Goal: Information Seeking & Learning: Understand process/instructions

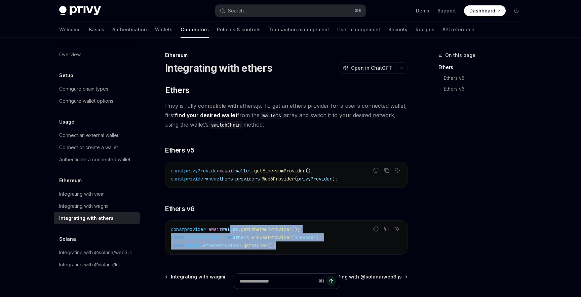
drag, startPoint x: 297, startPoint y: 243, endPoint x: 242, endPoint y: 225, distance: 58.1
click at [242, 225] on code "const provider = await wallet . getEthereumProvider (); const ethersProvider = …" at bounding box center [286, 237] width 231 height 24
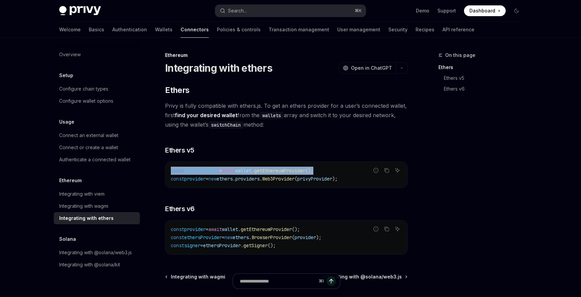
drag, startPoint x: 362, startPoint y: 180, endPoint x: 370, endPoint y: 174, distance: 10.5
click at [370, 174] on div "Report incorrect code Copy Ask AI const privyProvider = await wallet . getEther…" at bounding box center [286, 175] width 243 height 26
click at [282, 180] on span "Web3Provider" at bounding box center [278, 179] width 32 height 6
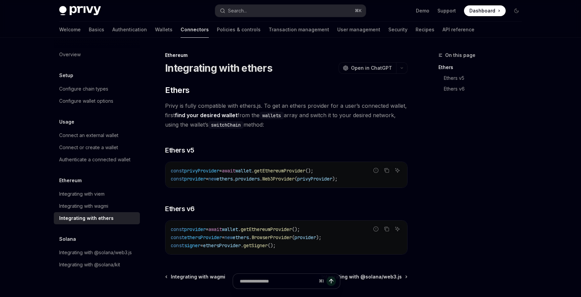
drag, startPoint x: 360, startPoint y: 178, endPoint x: 366, endPoint y: 181, distance: 5.9
click at [366, 181] on div "Report incorrect code" at bounding box center [376, 180] width 47 height 7
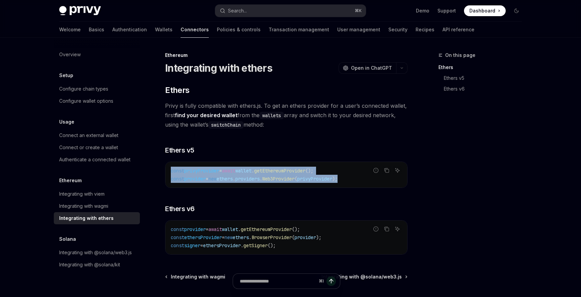
drag, startPoint x: 171, startPoint y: 171, endPoint x: 357, endPoint y: 177, distance: 185.5
click at [357, 177] on code "const privyProvider = await wallet . getEthereumProvider (); const provider = n…" at bounding box center [286, 175] width 231 height 16
copy code "const privyProvider = await wallet . getEthereumProvider (); const provider = n…"
click at [371, 65] on span "Open in ChatGPT" at bounding box center [371, 68] width 41 height 7
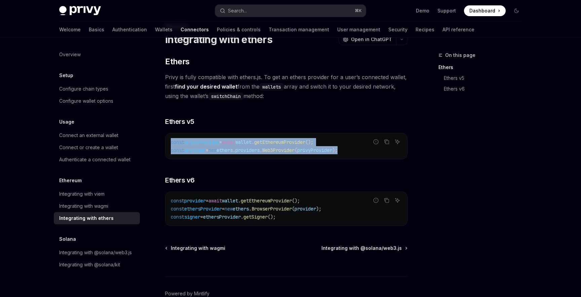
scroll to position [31, 0]
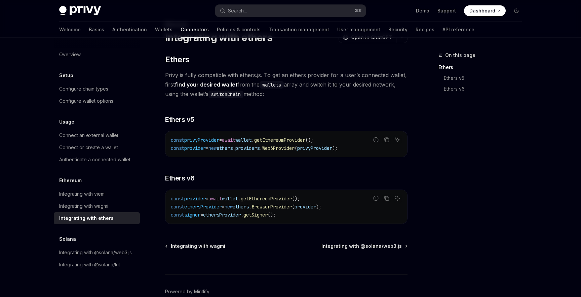
click at [241, 198] on span "." at bounding box center [239, 198] width 3 height 6
click at [108, 205] on div "Integrating with wagmi" at bounding box center [83, 206] width 49 height 8
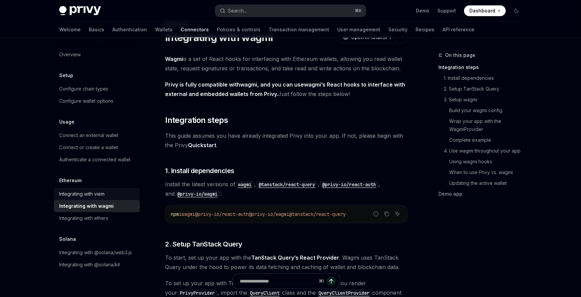
click at [108, 198] on link "Integrating with viem" at bounding box center [97, 194] width 86 height 12
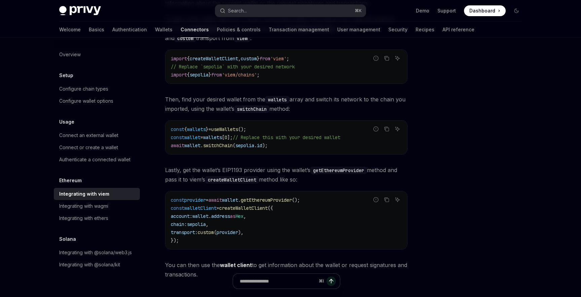
scroll to position [97, 0]
click at [258, 209] on span "createWalletClient" at bounding box center [243, 207] width 48 height 6
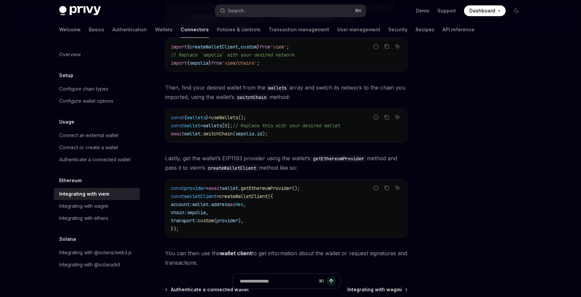
click at [234, 197] on span "createWalletClient" at bounding box center [243, 196] width 48 height 6
click at [233, 221] on span "provider" at bounding box center [228, 220] width 22 height 6
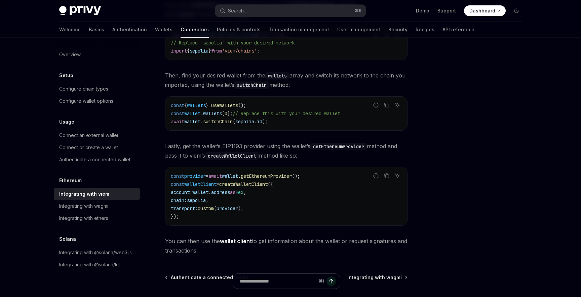
scroll to position [119, 0]
click at [116, 218] on div "Integrating with ethers" at bounding box center [97, 218] width 77 height 8
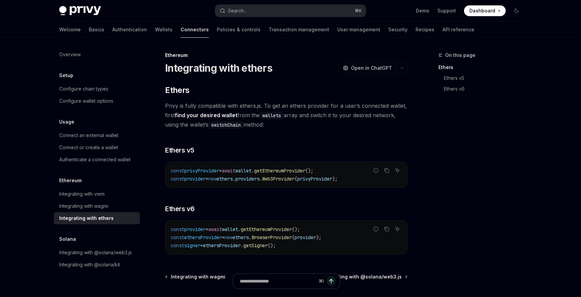
click at [114, 218] on div "Integrating with ethers" at bounding box center [97, 218] width 77 height 8
click at [252, 170] on span "wallet" at bounding box center [244, 171] width 16 height 6
drag, startPoint x: 333, startPoint y: 171, endPoint x: 275, endPoint y: 171, distance: 58.5
click at [275, 171] on code "const privyProvider = await wallet . getEthereumProvider (); const provider = n…" at bounding box center [286, 175] width 231 height 16
click at [275, 171] on span "getEthereumProvider" at bounding box center [279, 171] width 51 height 6
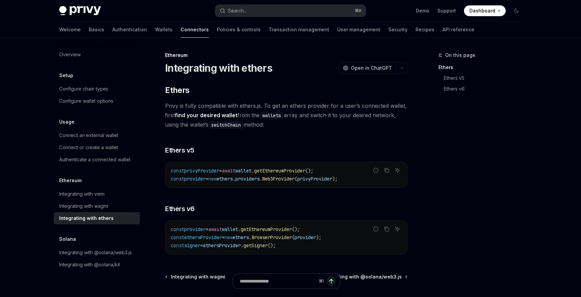
click at [249, 171] on span "wallet" at bounding box center [244, 171] width 16 height 6
drag, startPoint x: 250, startPoint y: 171, endPoint x: 330, endPoint y: 172, distance: 79.7
click at [314, 172] on span "const privyProvider = await wallet . getEthereumProvider ();" at bounding box center [242, 171] width 143 height 6
copy span "wallet . getEthereumProvider ()"
click at [89, 29] on link "Basics" at bounding box center [96, 30] width 15 height 16
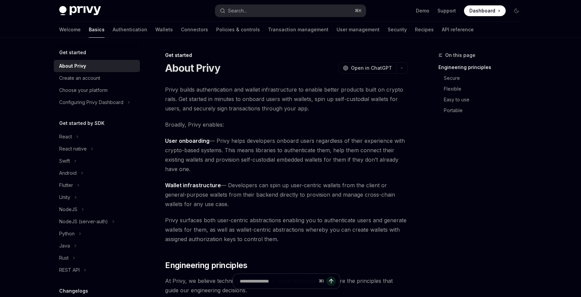
click at [80, 12] on img at bounding box center [80, 10] width 42 height 9
type textarea "*"
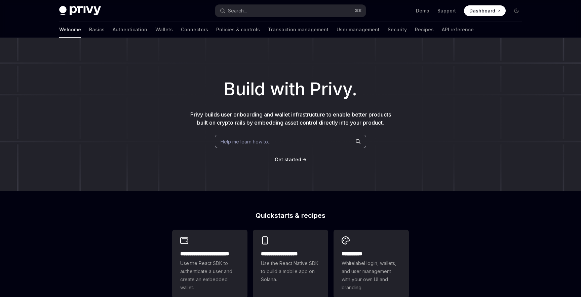
click at [291, 160] on span "Get started" at bounding box center [288, 159] width 27 height 6
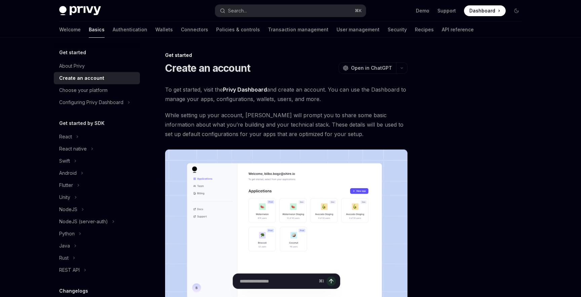
click at [73, 12] on img at bounding box center [80, 10] width 42 height 9
type textarea "*"
